Goal: Find specific page/section: Find specific page/section

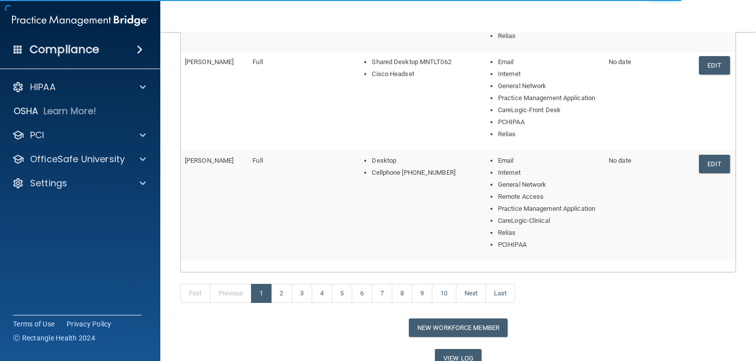
scroll to position [558, 0]
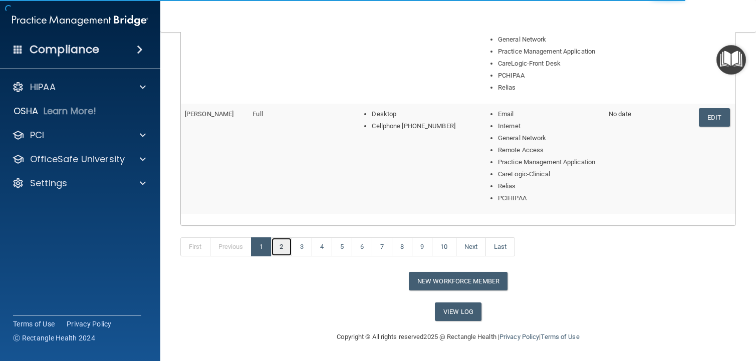
click at [283, 245] on link "2" at bounding box center [281, 247] width 21 height 19
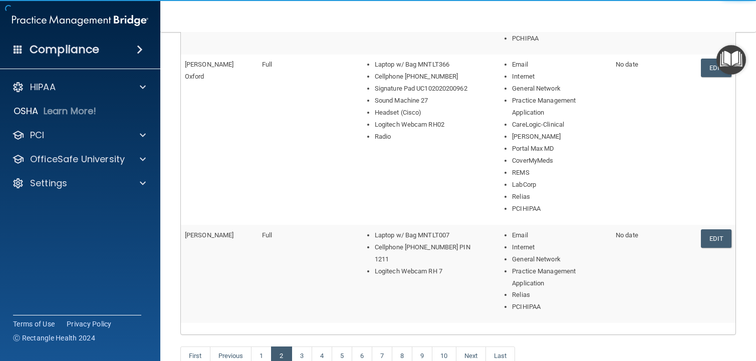
scroll to position [619, 0]
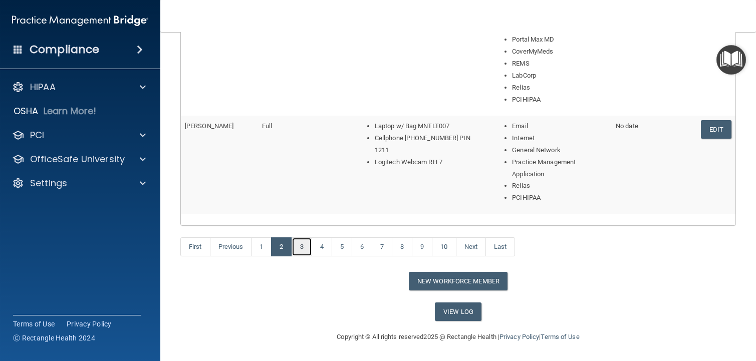
click at [304, 249] on link "3" at bounding box center [302, 247] width 21 height 19
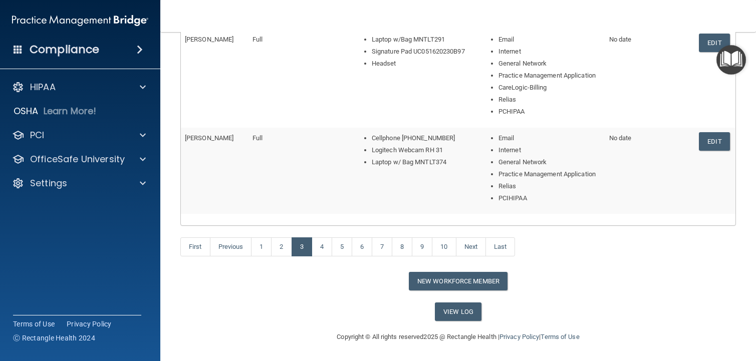
scroll to position [582, 0]
drag, startPoint x: 326, startPoint y: 251, endPoint x: 341, endPoint y: 253, distance: 15.2
click at [327, 250] on link "4" at bounding box center [322, 247] width 21 height 19
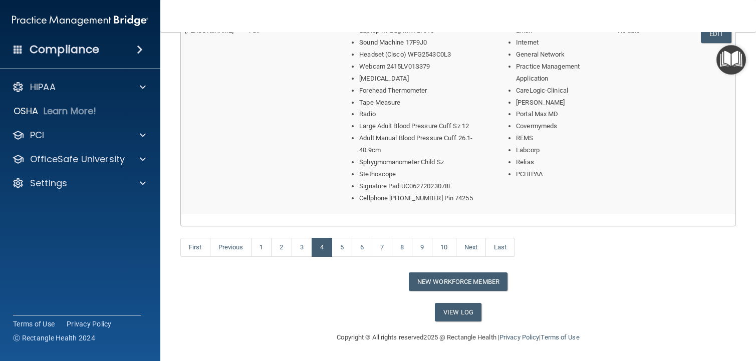
scroll to position [691, 0]
click at [352, 248] on link "5" at bounding box center [342, 247] width 21 height 19
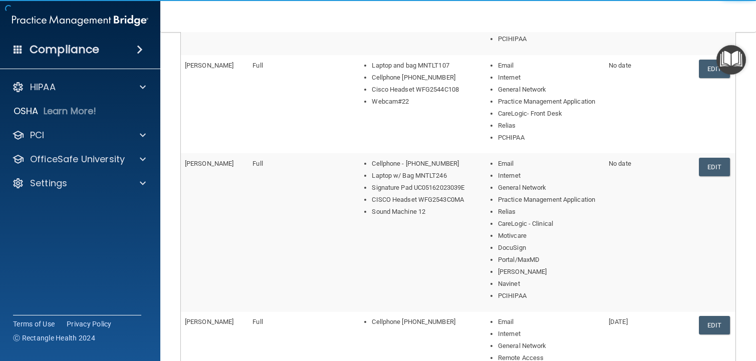
scroll to position [501, 0]
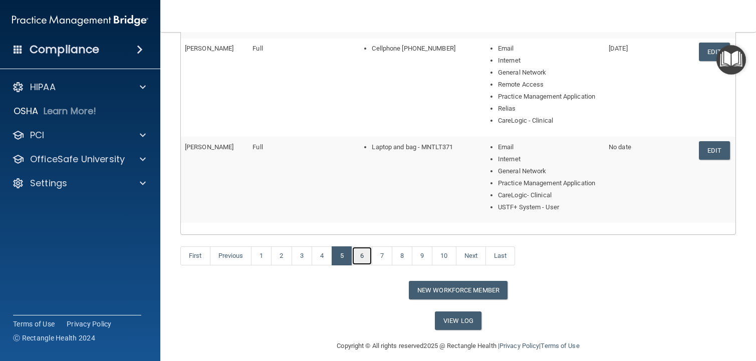
click at [365, 259] on link "6" at bounding box center [362, 256] width 21 height 19
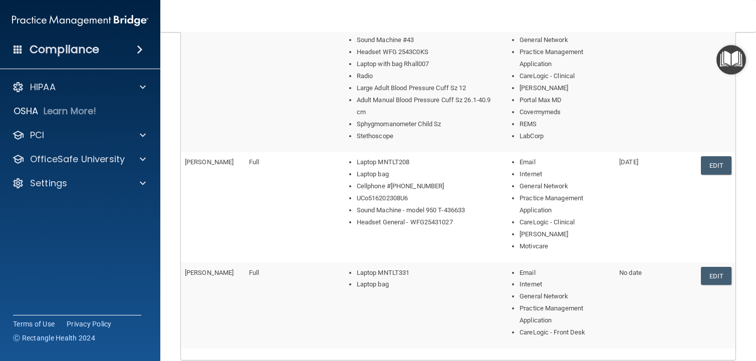
scroll to position [652, 0]
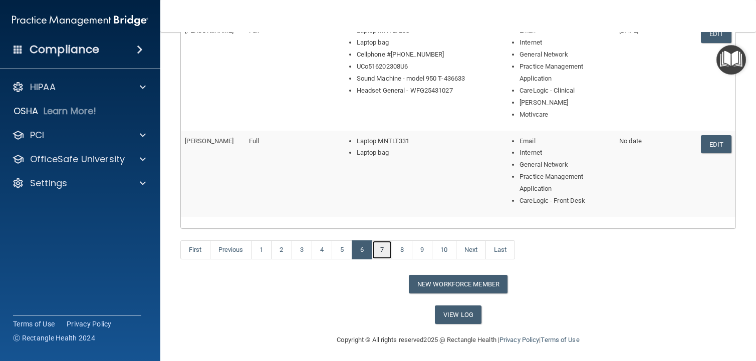
click at [384, 250] on link "7" at bounding box center [382, 250] width 21 height 19
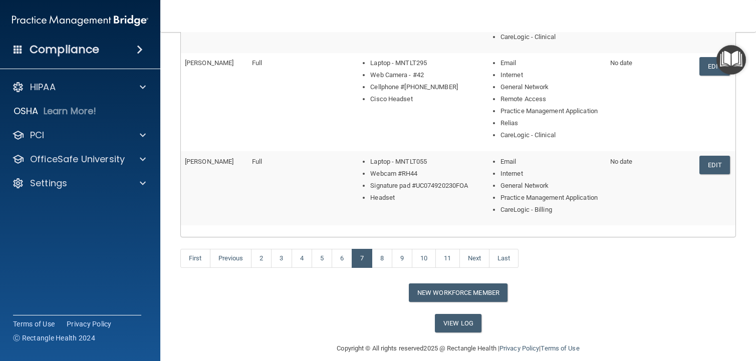
scroll to position [426, 0]
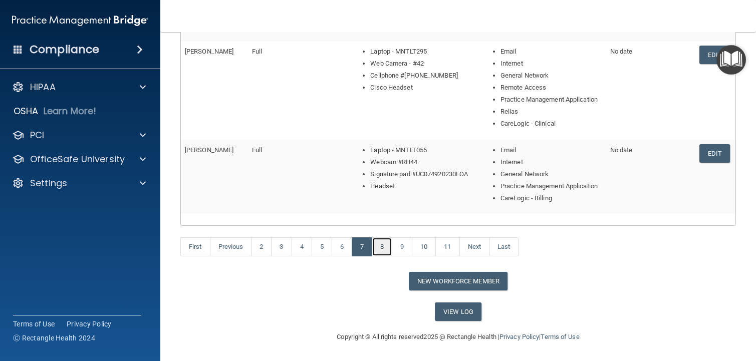
click at [390, 249] on link "8" at bounding box center [382, 247] width 21 height 19
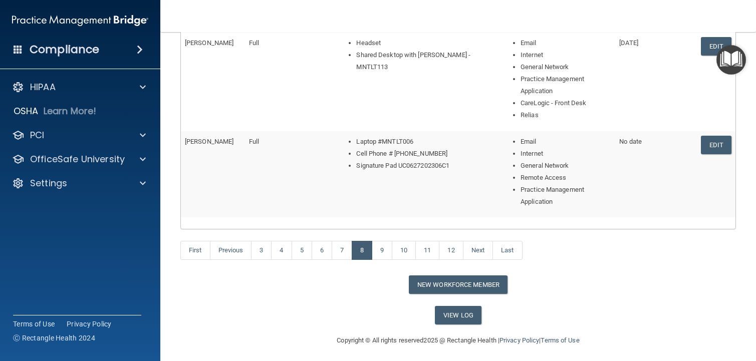
scroll to position [522, 0]
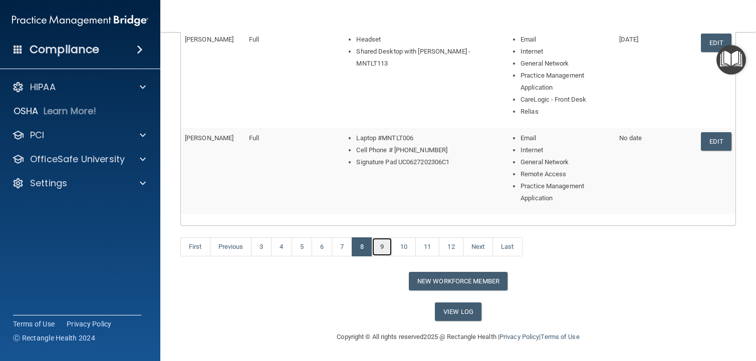
click at [387, 245] on link "9" at bounding box center [382, 247] width 21 height 19
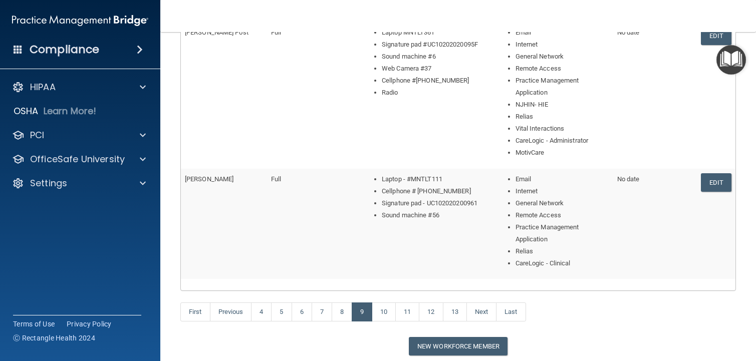
scroll to position [570, 0]
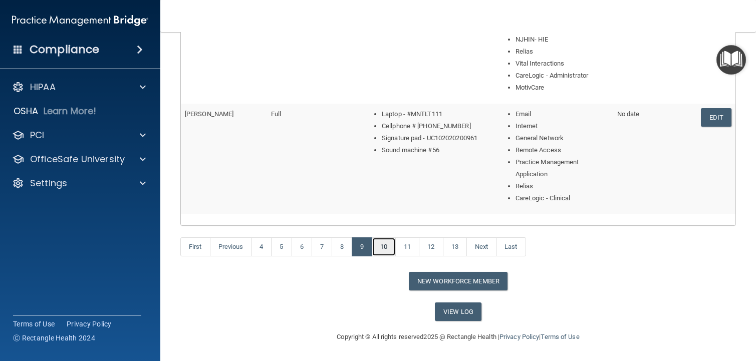
click at [390, 251] on link "10" at bounding box center [384, 247] width 24 height 19
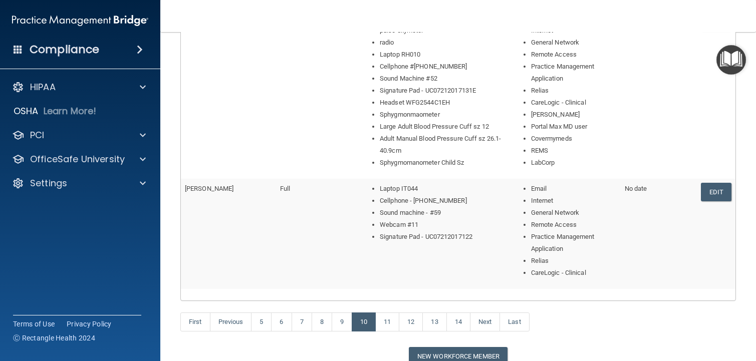
scroll to position [691, 0]
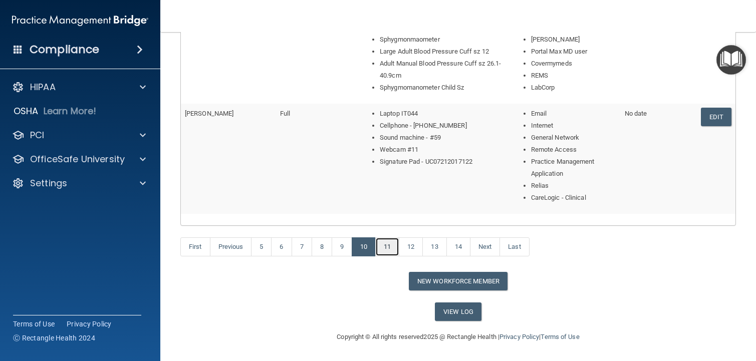
click at [393, 254] on link "11" at bounding box center [387, 247] width 24 height 19
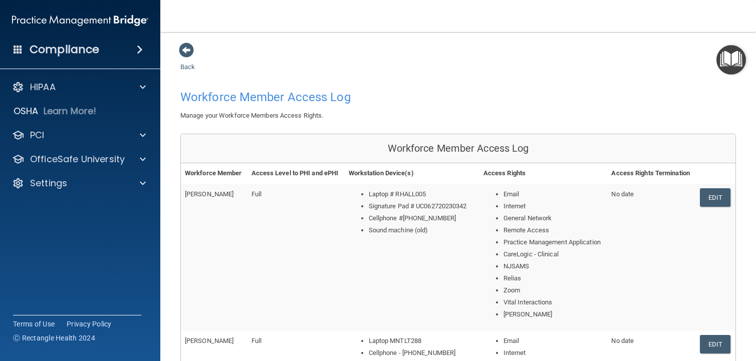
drag, startPoint x: 314, startPoint y: 292, endPoint x: 319, endPoint y: 288, distance: 6.4
click at [314, 291] on td "Full" at bounding box center [296, 257] width 97 height 147
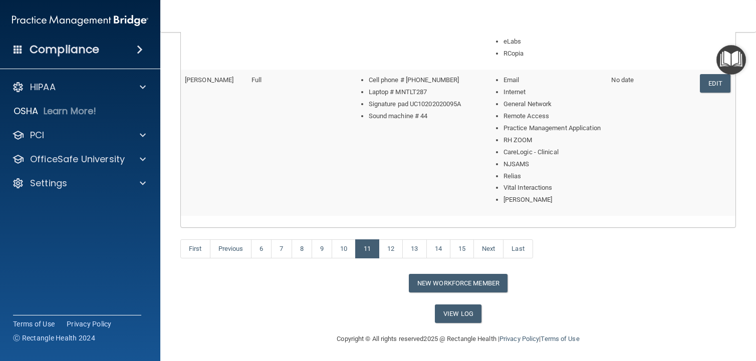
scroll to position [679, 0]
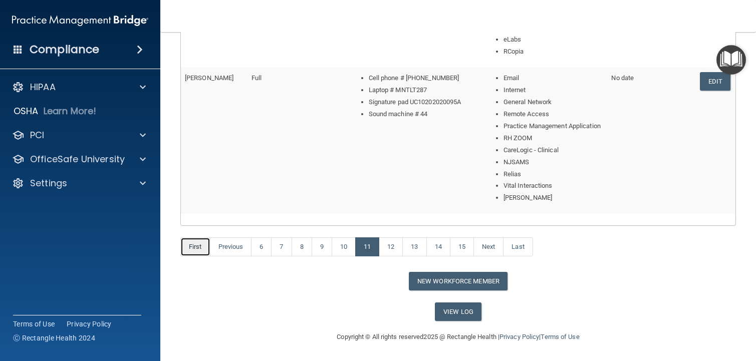
click at [194, 251] on link "First" at bounding box center [195, 247] width 30 height 19
